Goal: Task Accomplishment & Management: Use online tool/utility

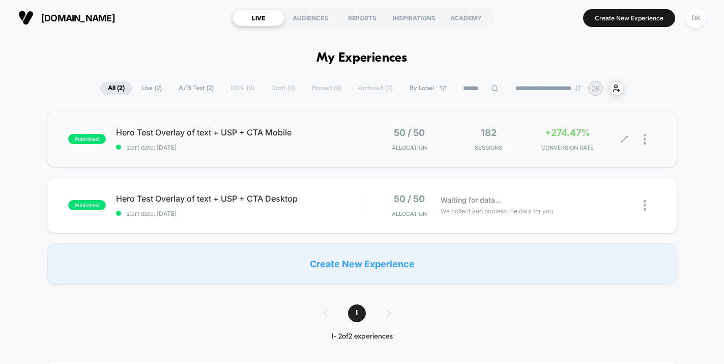
click at [549, 140] on div "+274.47% CONVERSION RATE" at bounding box center [568, 139] width 74 height 24
click at [334, 210] on span "start date: [DATE]" at bounding box center [239, 214] width 246 height 8
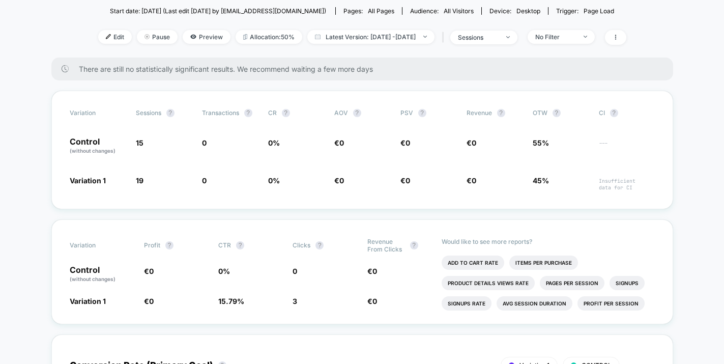
scroll to position [140, 0]
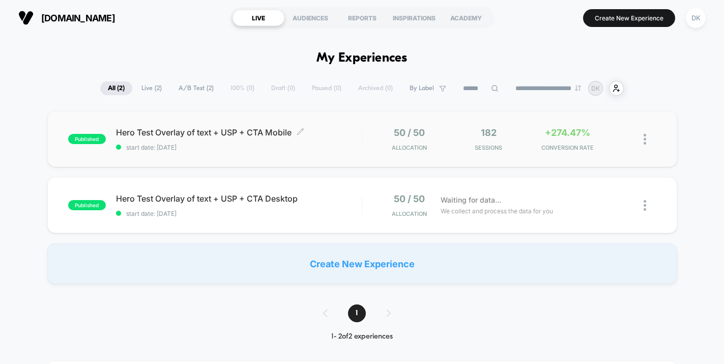
click at [328, 139] on div "Hero Test Overlay of text + USP + CTA Mobile Click to edit experience details C…" at bounding box center [239, 139] width 246 height 24
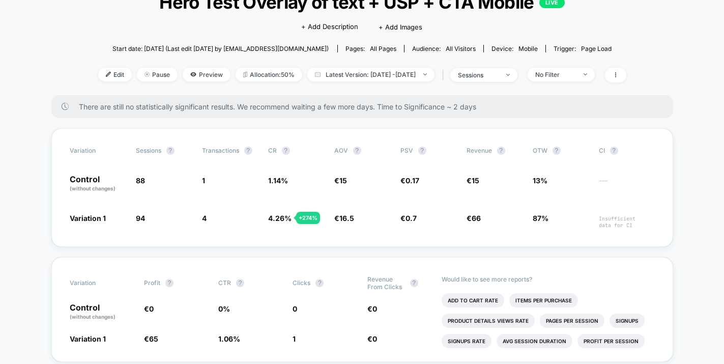
scroll to position [67, 0]
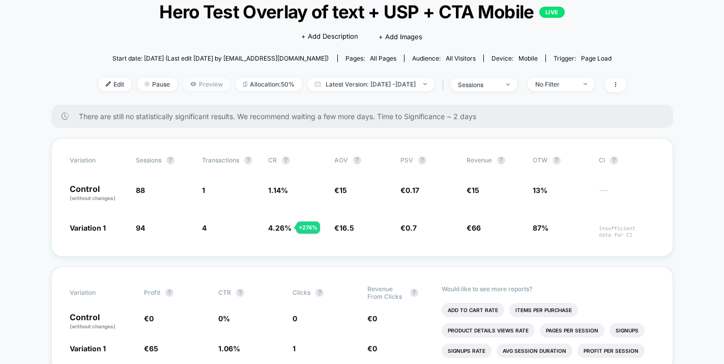
click at [183, 79] on span "Preview" at bounding box center [207, 84] width 48 height 14
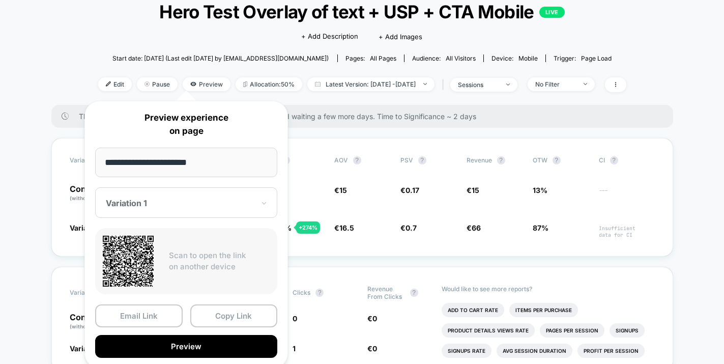
click at [167, 198] on div "Variation 1" at bounding box center [180, 203] width 151 height 12
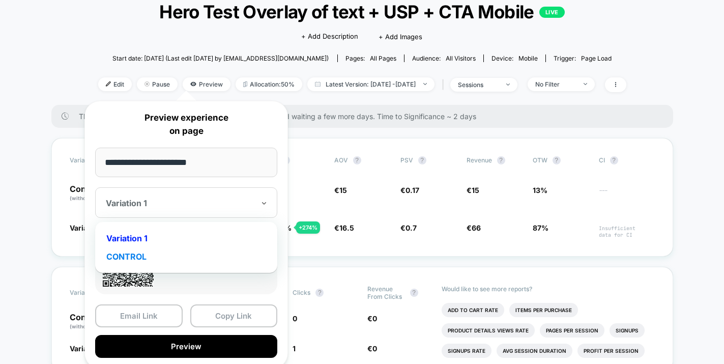
click at [165, 257] on div "CONTROL" at bounding box center [186, 256] width 172 height 18
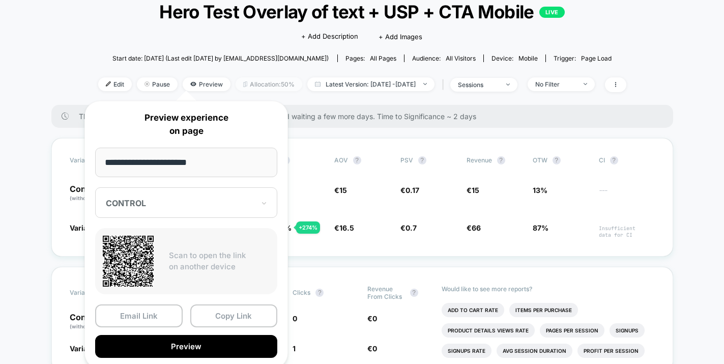
click at [238, 87] on span "Allocation: 50%" at bounding box center [269, 84] width 67 height 14
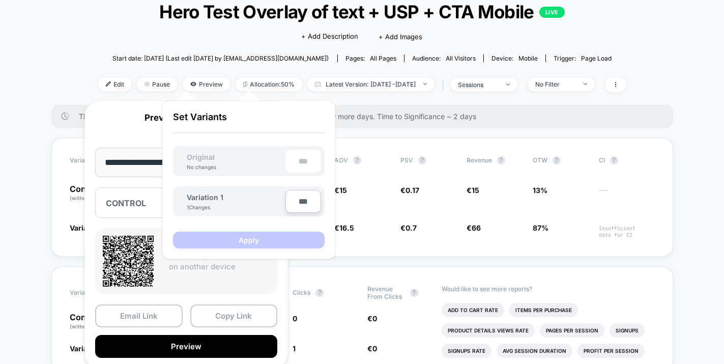
click at [249, 69] on div "< Back to all live experiences Hero Test Overlay of text + USP + CTA Mobile LIV…" at bounding box center [362, 45] width 528 height 119
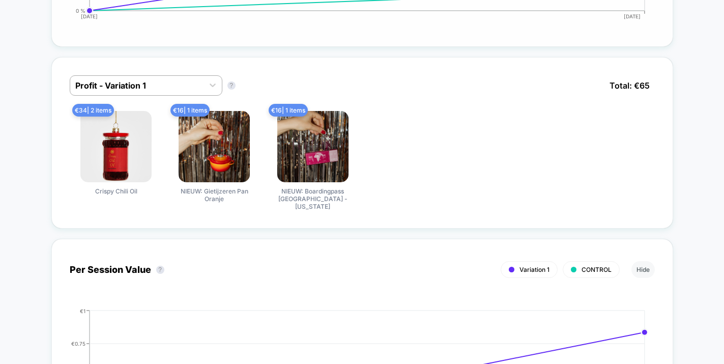
scroll to position [683, 0]
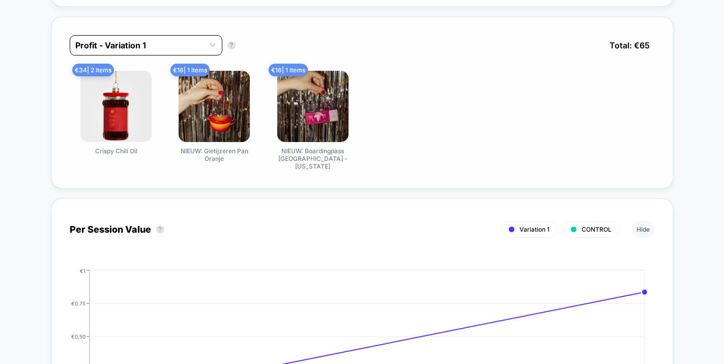
click at [160, 46] on div at bounding box center [136, 45] width 123 height 12
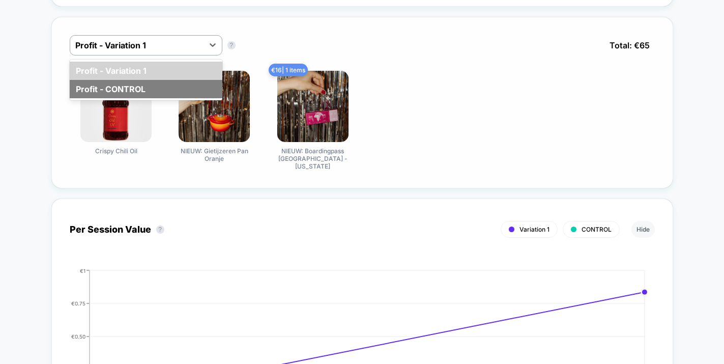
click at [150, 91] on div "Profit - CONTROL" at bounding box center [146, 89] width 153 height 18
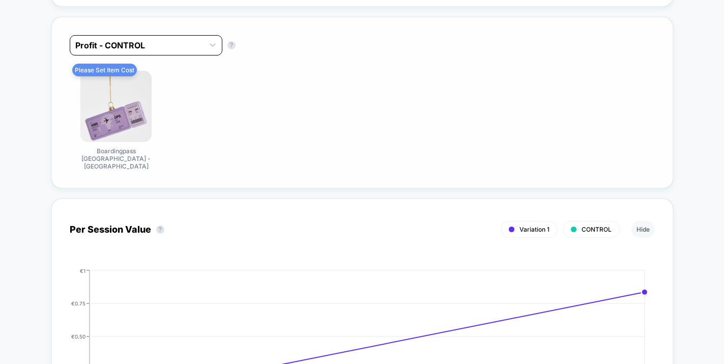
click at [162, 49] on div at bounding box center [136, 45] width 123 height 12
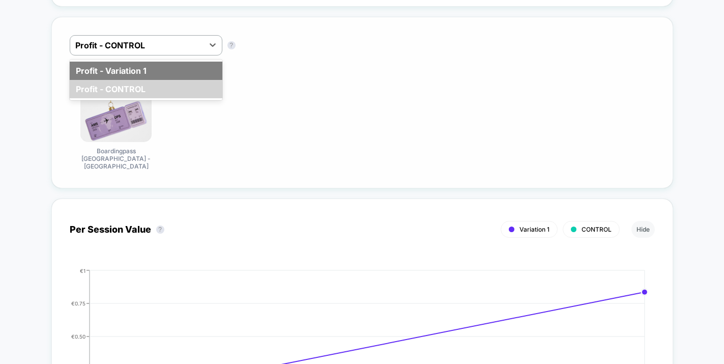
click at [161, 63] on div "Profit - Variation 1" at bounding box center [146, 71] width 153 height 18
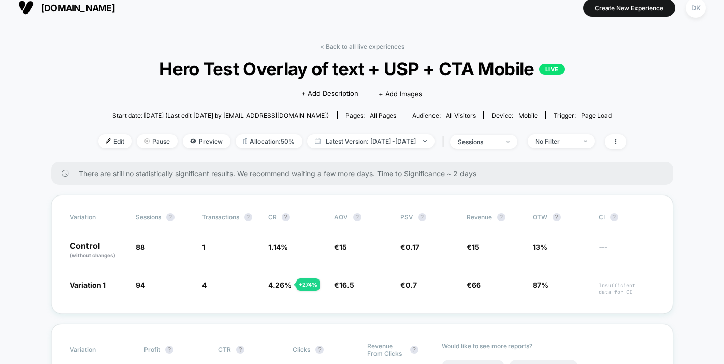
scroll to position [0, 0]
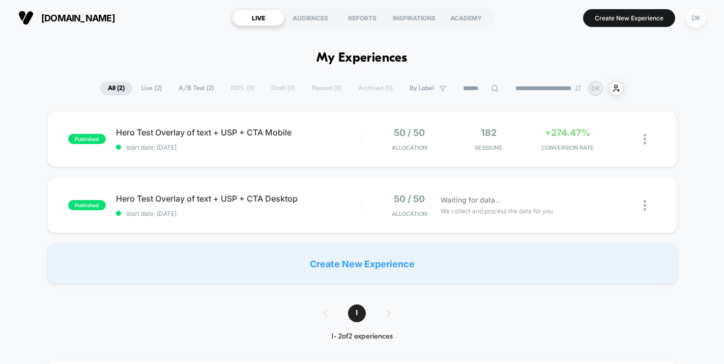
click at [336, 270] on div "Create New Experience" at bounding box center [362, 263] width 630 height 41
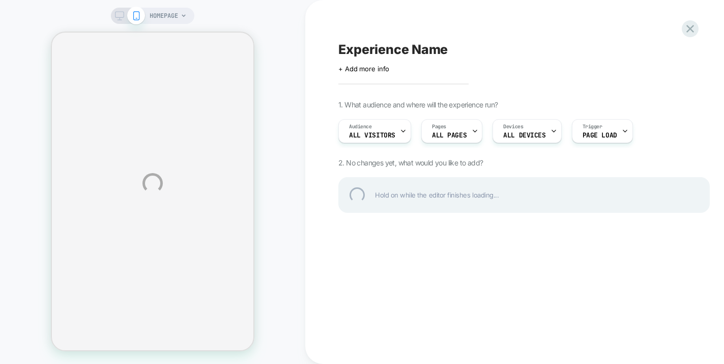
click at [174, 19] on div "HOMEPAGE Experience Name Click to edit experience details + Add more info 1. Wh…" at bounding box center [362, 183] width 724 height 367
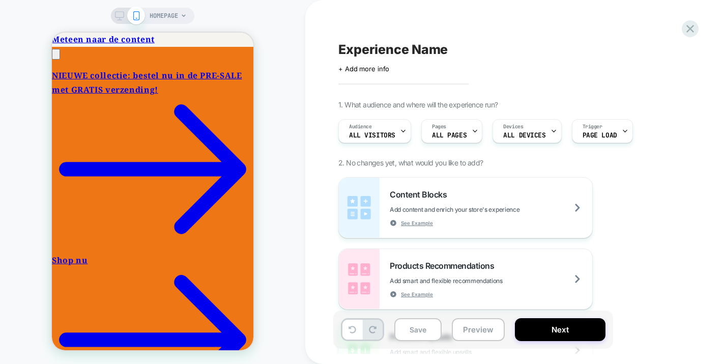
click at [174, 19] on span "HOMEPAGE" at bounding box center [164, 16] width 29 height 16
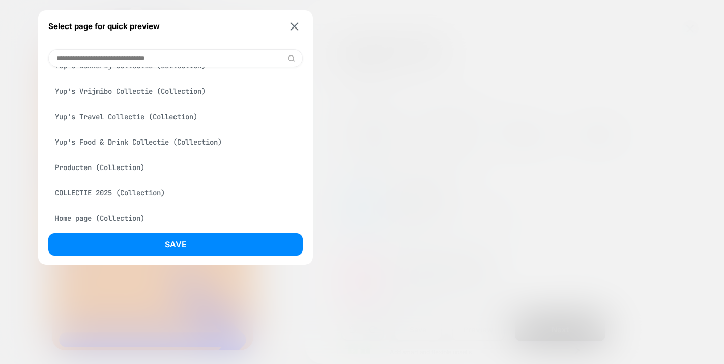
click at [126, 172] on div "Producten (Collection)" at bounding box center [175, 167] width 255 height 19
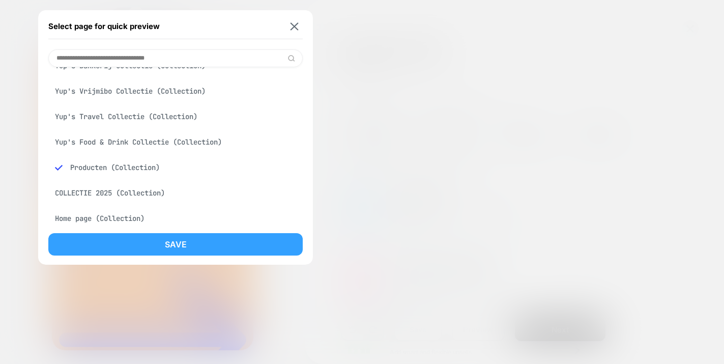
click at [135, 246] on button "Save" at bounding box center [175, 244] width 255 height 22
